Goal: Task Accomplishment & Management: Manage account settings

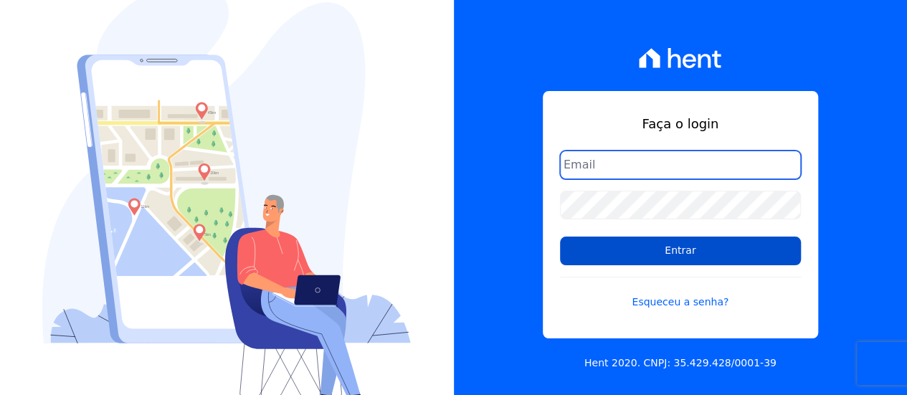
type input "[EMAIL_ADDRESS][DOMAIN_NAME]"
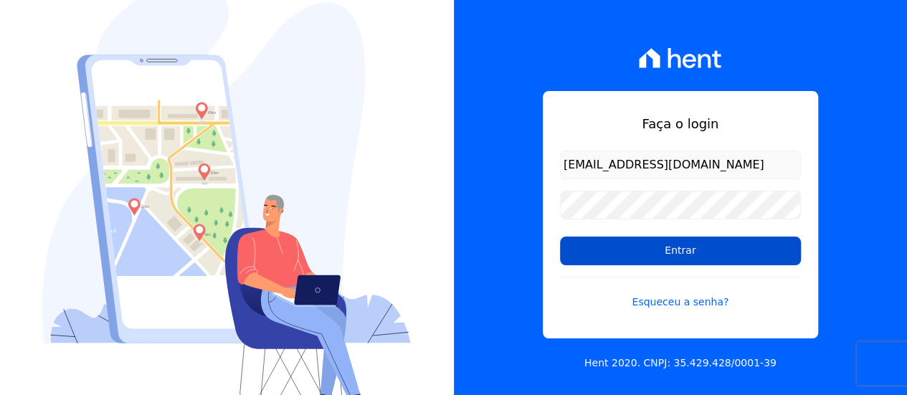
click at [687, 249] on input "Entrar" at bounding box center [680, 251] width 241 height 29
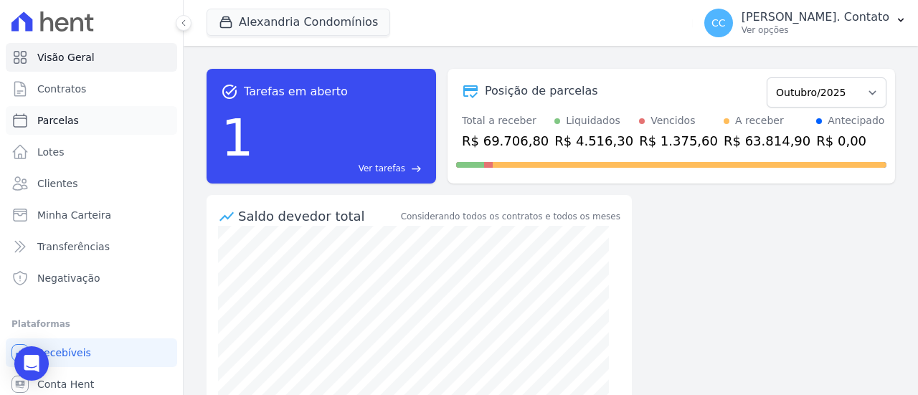
click at [57, 124] on span "Parcelas" at bounding box center [58, 120] width 42 height 14
select select
